Goal: Find specific fact: Find specific fact

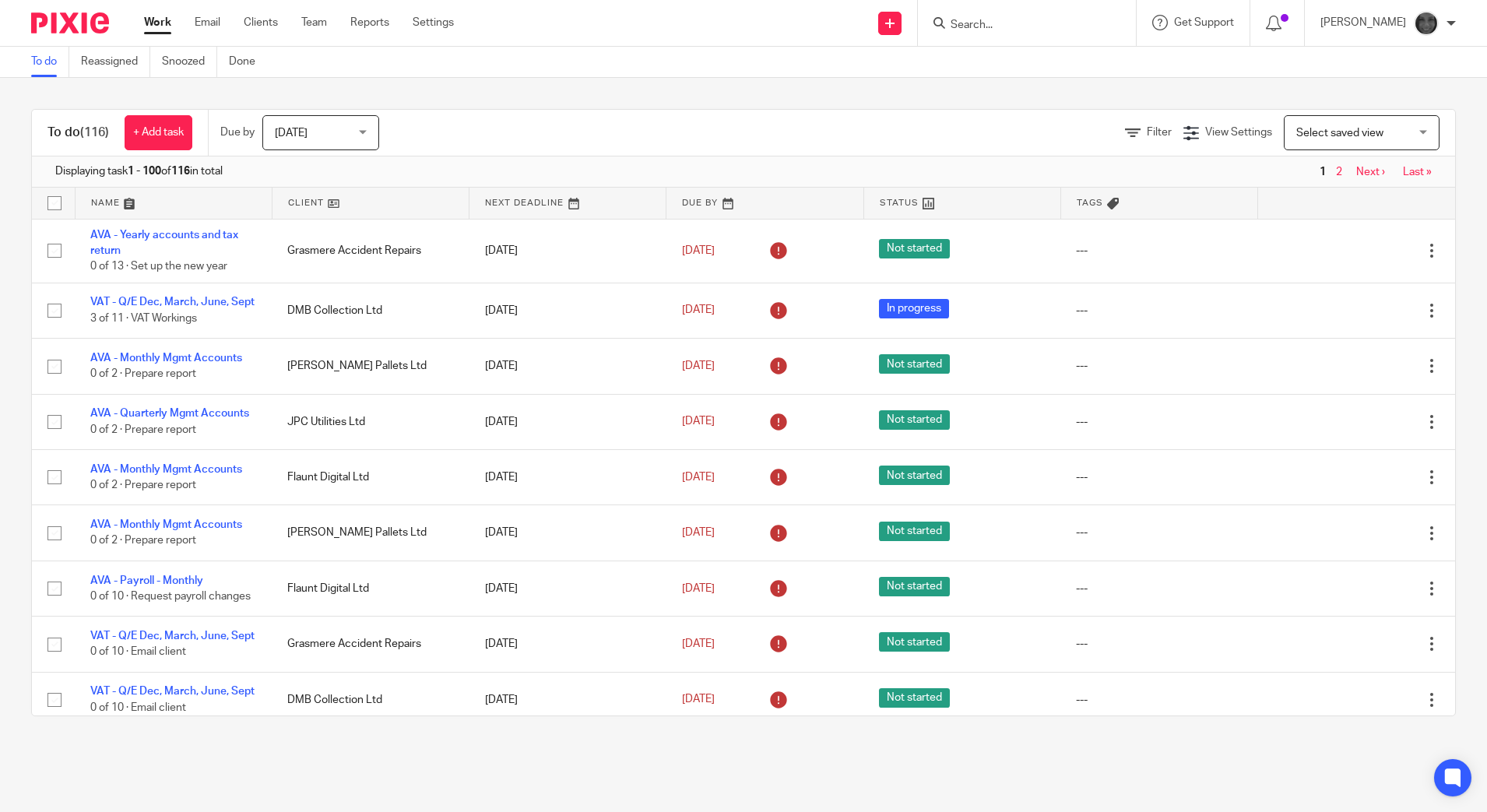
click at [1031, 19] on input "Search" at bounding box center [1020, 25] width 140 height 14
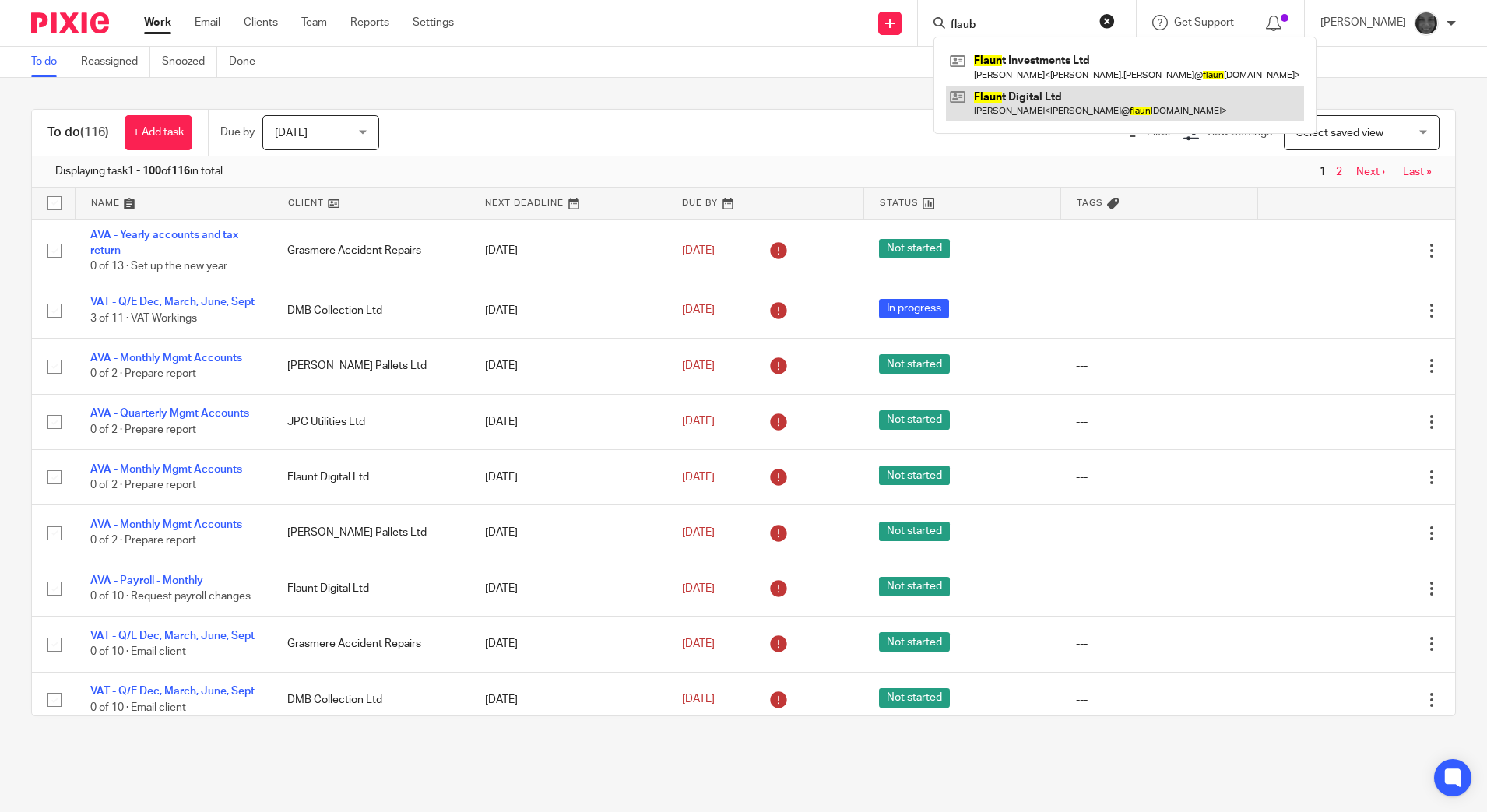
type input "flaub"
click at [1033, 113] on link at bounding box center [1125, 104] width 358 height 36
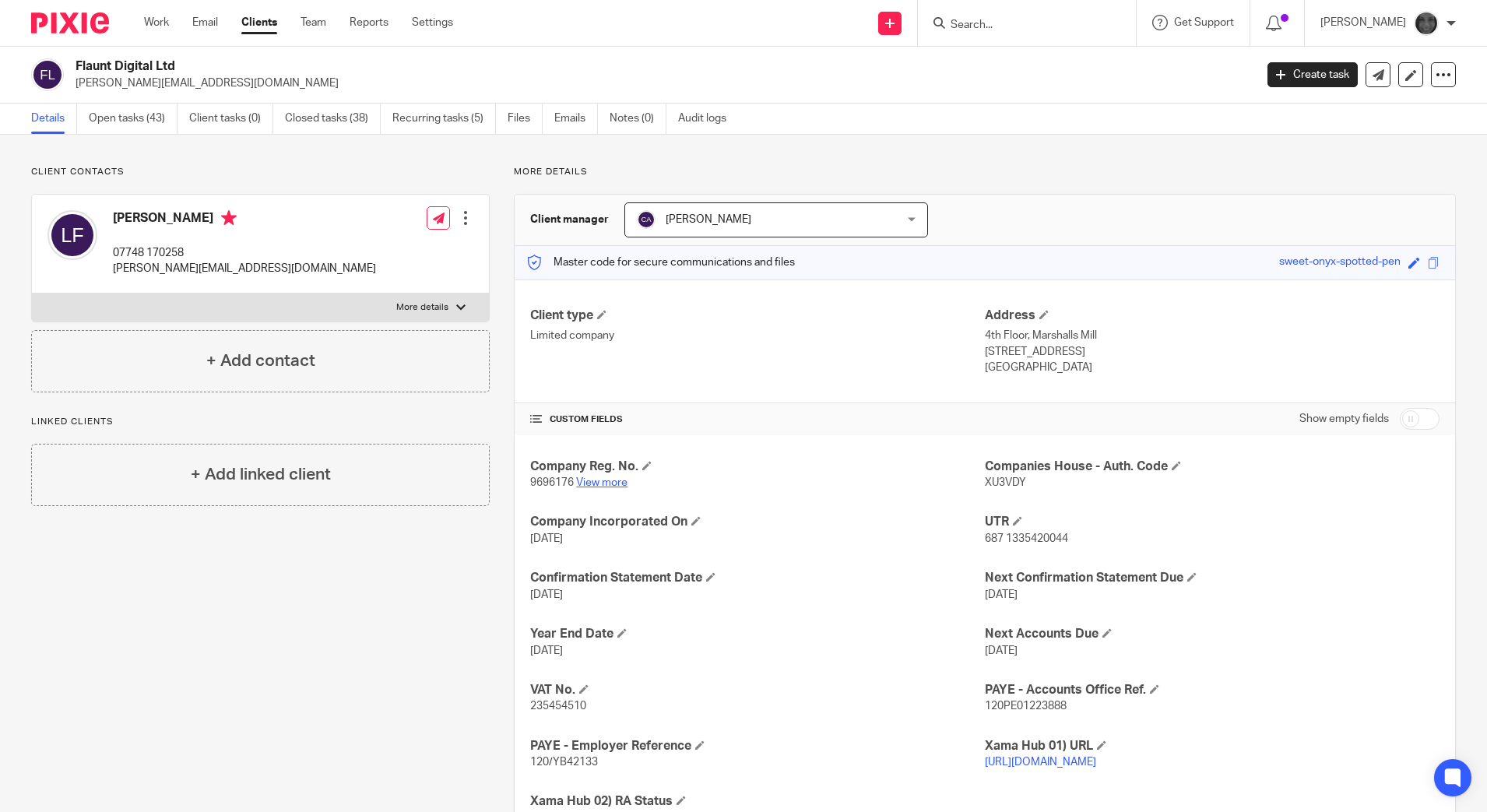
click at [595, 482] on link "View more" at bounding box center [601, 482] width 51 height 11
drag, startPoint x: 613, startPoint y: 766, endPoint x: 517, endPoint y: 765, distance: 96.0
click at [517, 765] on div "Company Reg. No. 9696176 View more Companies House - [GEOGRAPHIC_DATA]. Code XU…" at bounding box center [985, 642] width 940 height 415
copy span "120/YB42133"
drag, startPoint x: 607, startPoint y: 710, endPoint x: 528, endPoint y: 708, distance: 79.0
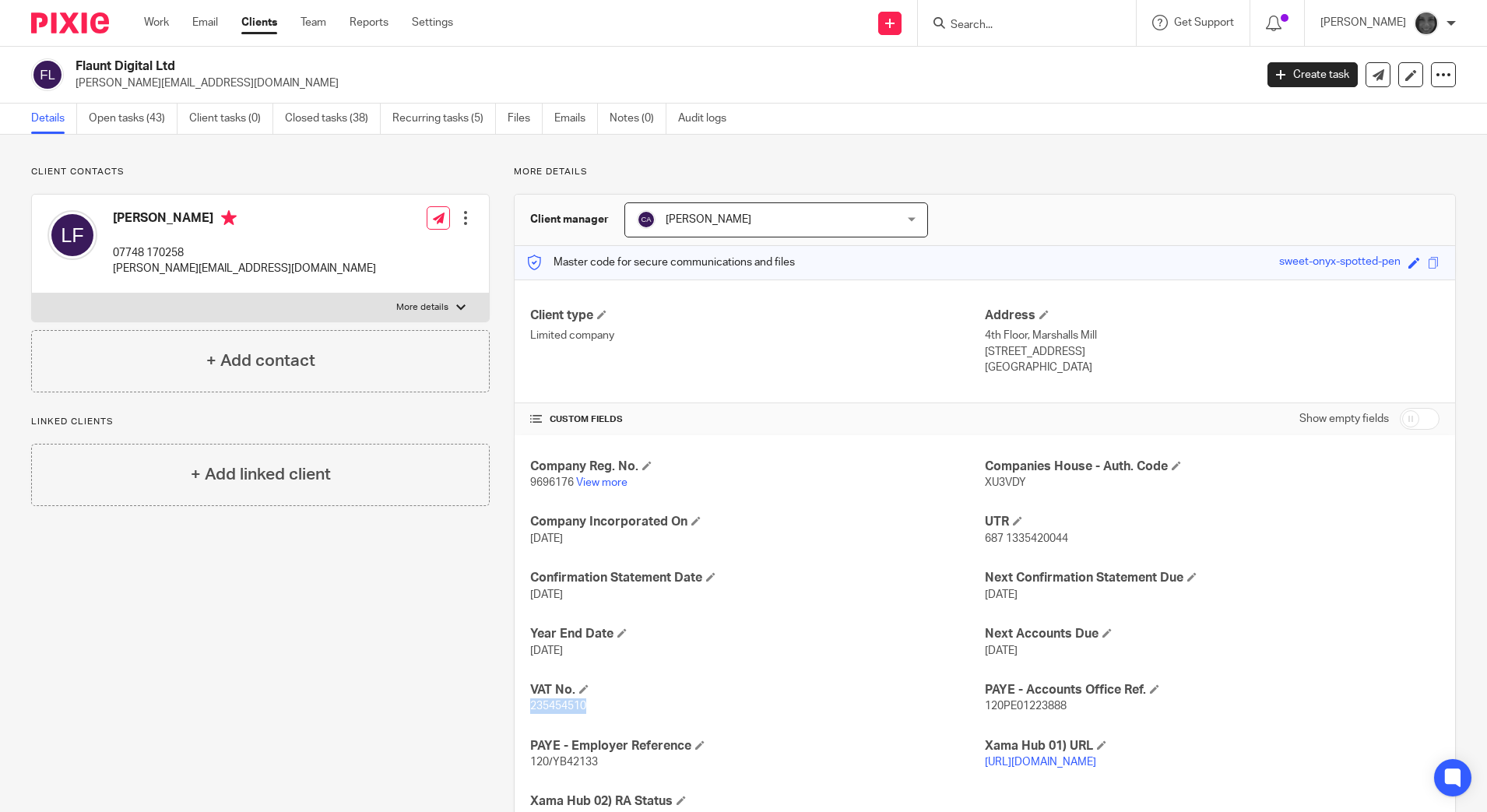
click at [530, 708] on p "235454510" at bounding box center [757, 705] width 454 height 15
copy span "235454510"
click at [614, 724] on div "Company Reg. No. 9696176 View more Companies House - [GEOGRAPHIC_DATA]. Code XU…" at bounding box center [985, 642] width 940 height 415
drag, startPoint x: 600, startPoint y: 713, endPoint x: 526, endPoint y: 721, distance: 74.4
click at [526, 721] on div "Company Reg. No. 9696176 View more Companies House - [GEOGRAPHIC_DATA]. Code XU…" at bounding box center [985, 642] width 940 height 415
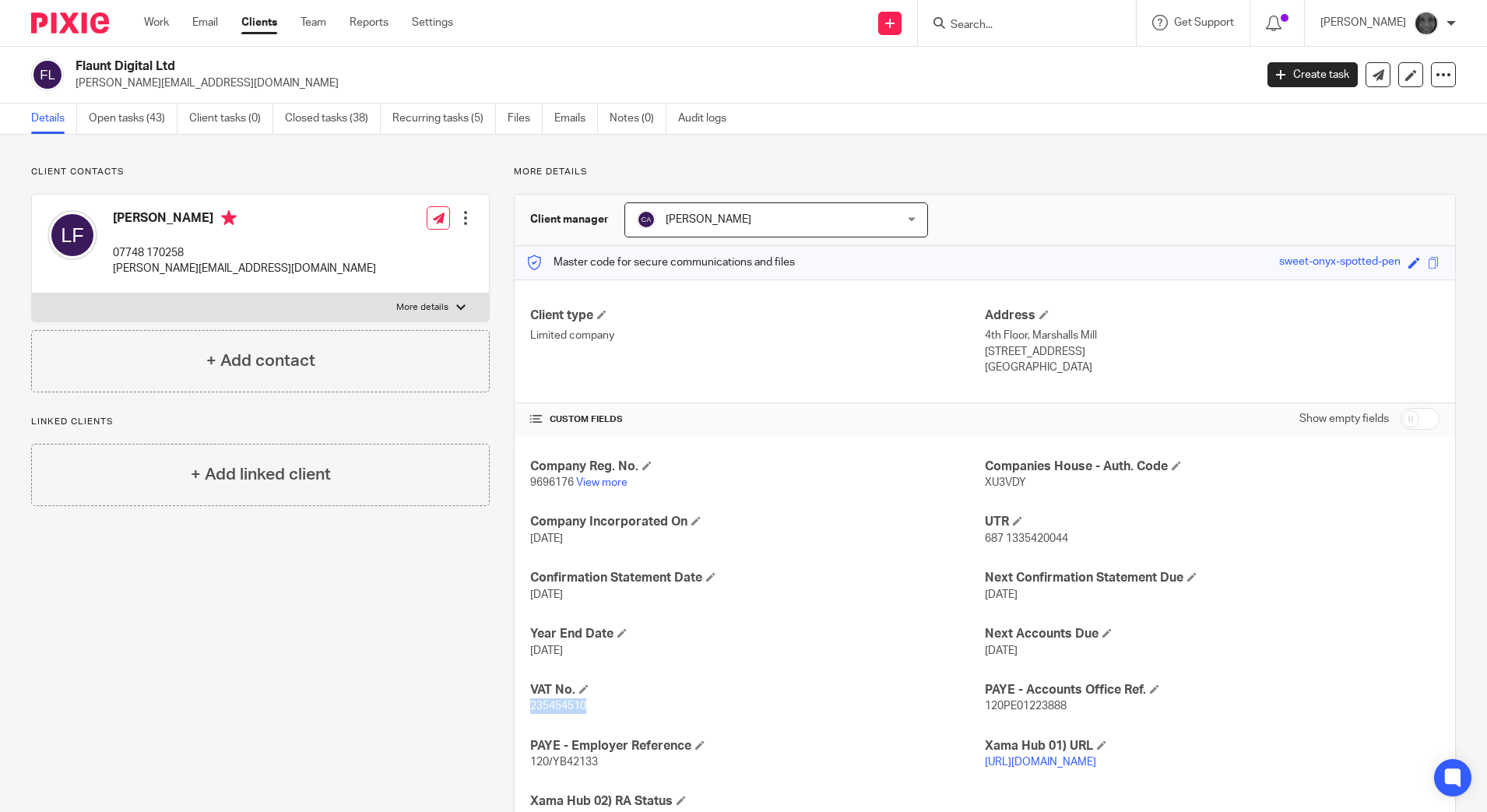
copy span "235454510"
